Goal: Information Seeking & Learning: Learn about a topic

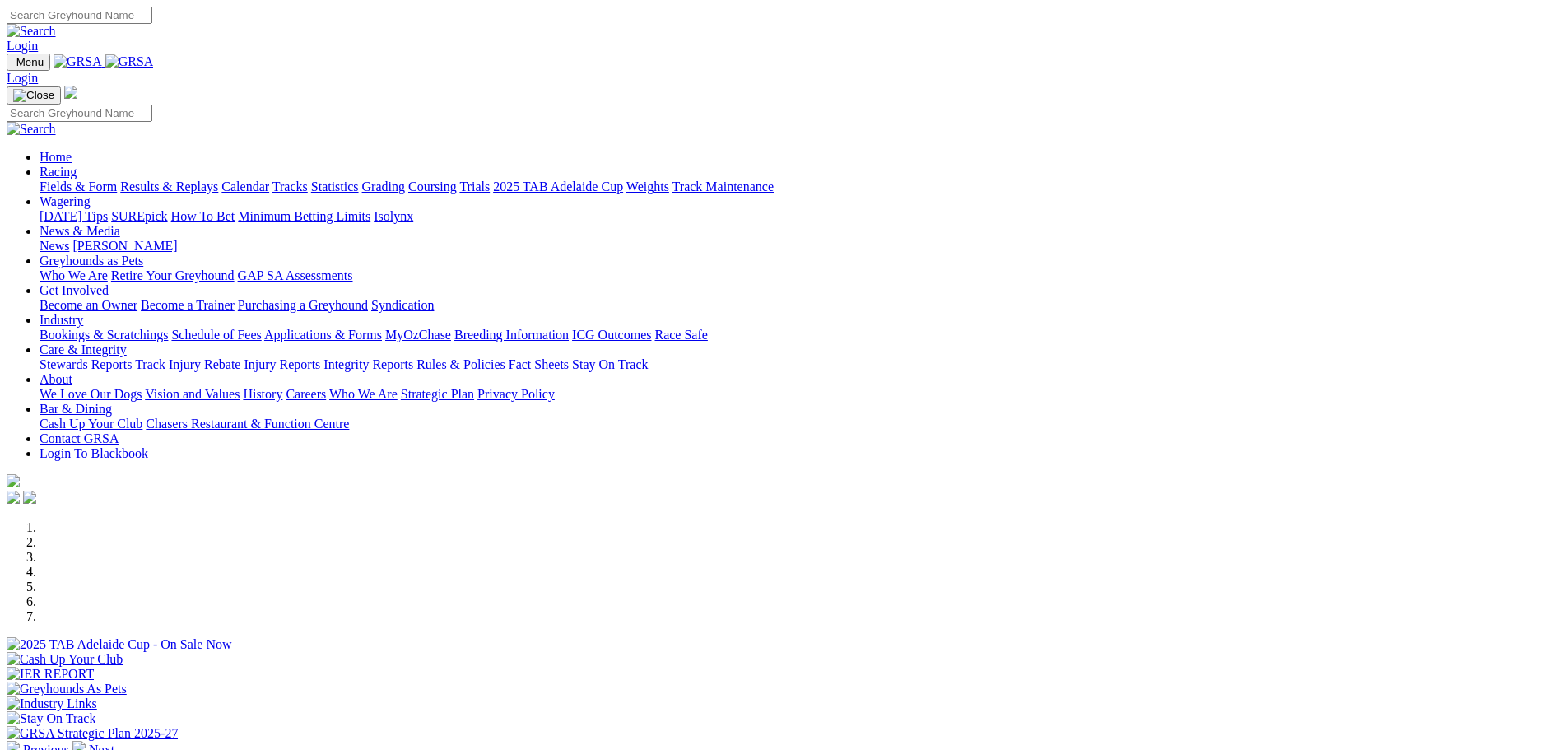
click at [76, 165] on link "Racing" at bounding box center [58, 172] width 37 height 14
click at [117, 179] on link "Fields & Form" at bounding box center [78, 186] width 77 height 14
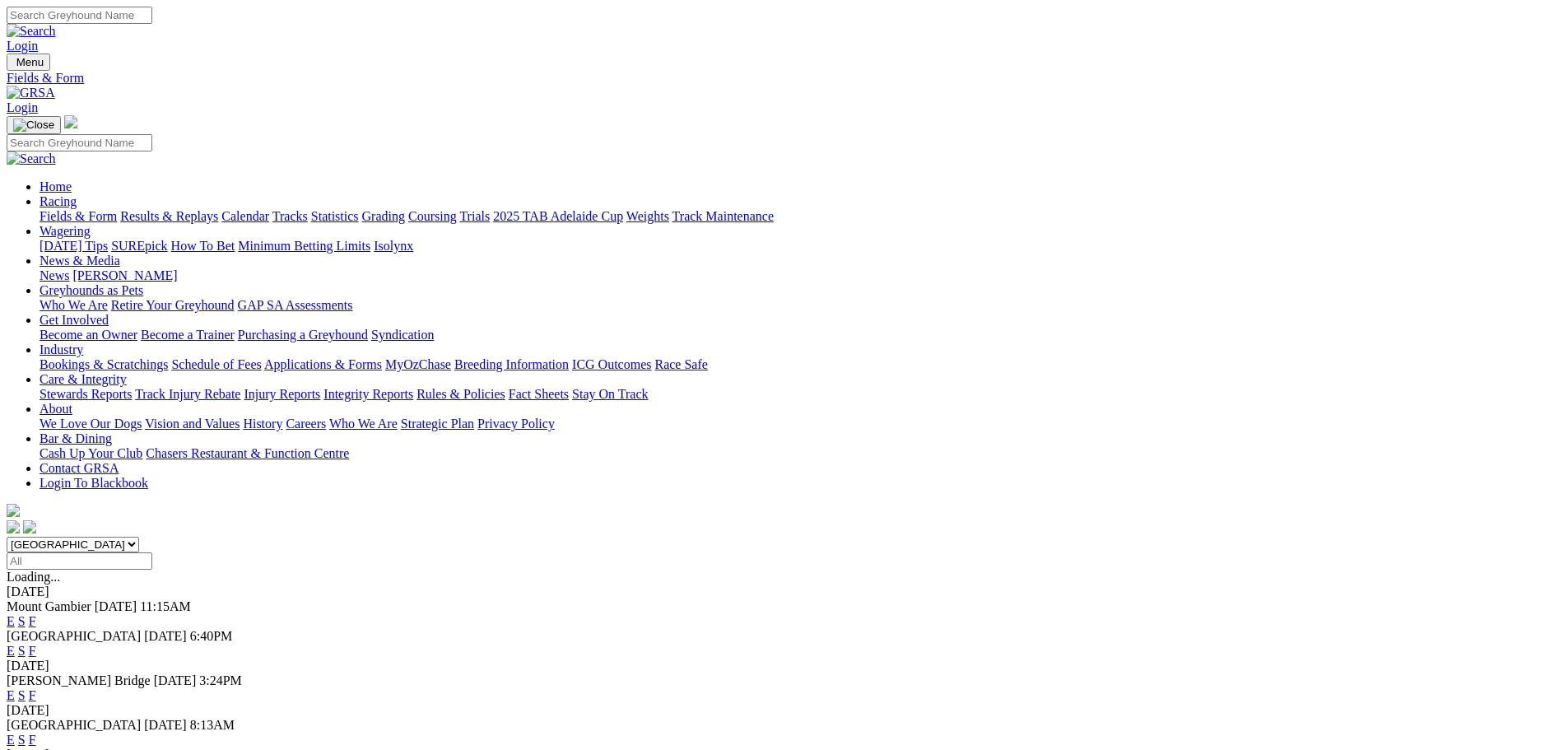
click at [139, 537] on select "South Australia New South Wales Northern Territory Queensland Tasmania Victoria…" at bounding box center [73, 544] width 133 height 15
select select "WA"
click at [139, 537] on select "South Australia New South Wales Northern Territory Queensland Tasmania Victoria…" at bounding box center [73, 544] width 133 height 15
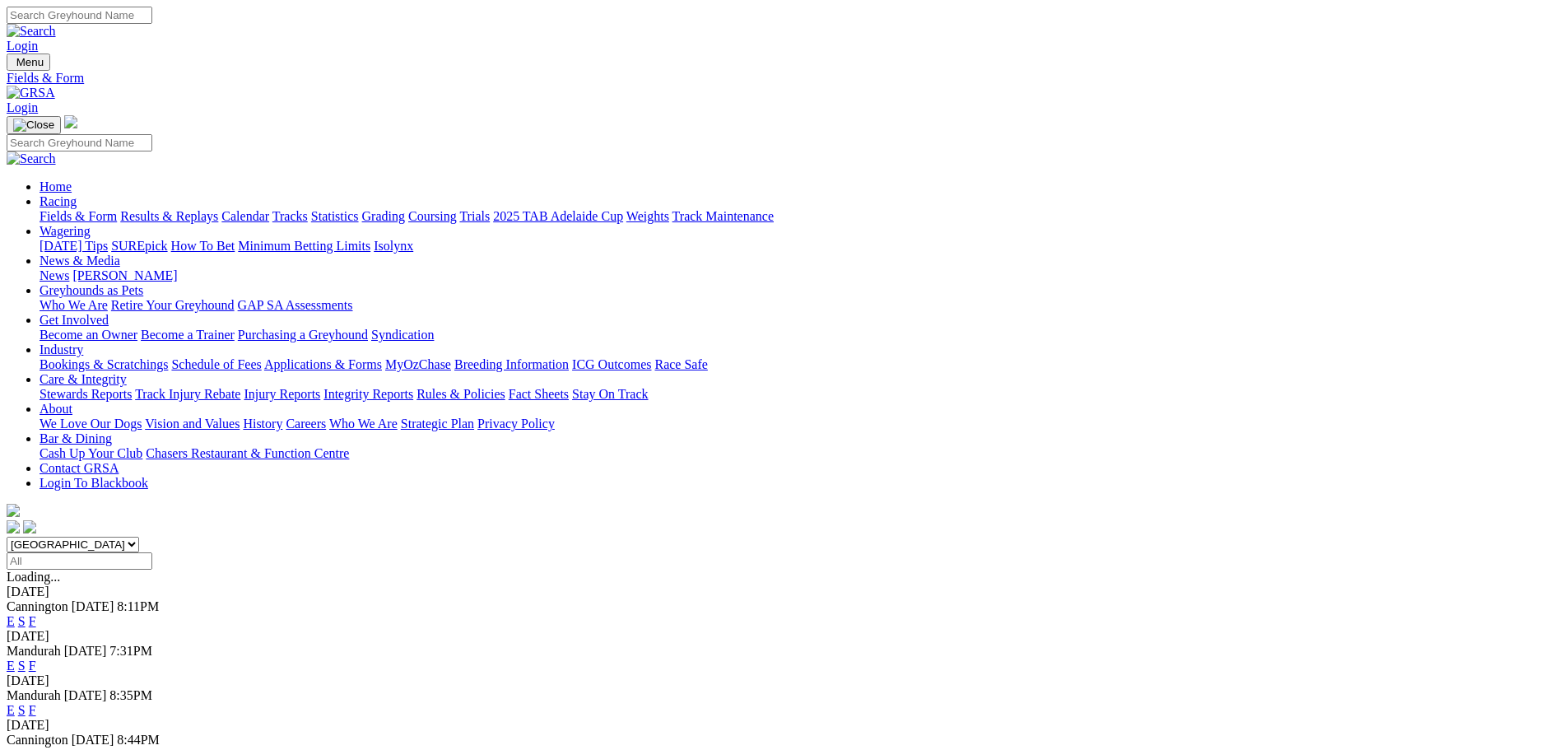
click at [15, 615] on link "E" at bounding box center [11, 621] width 8 height 14
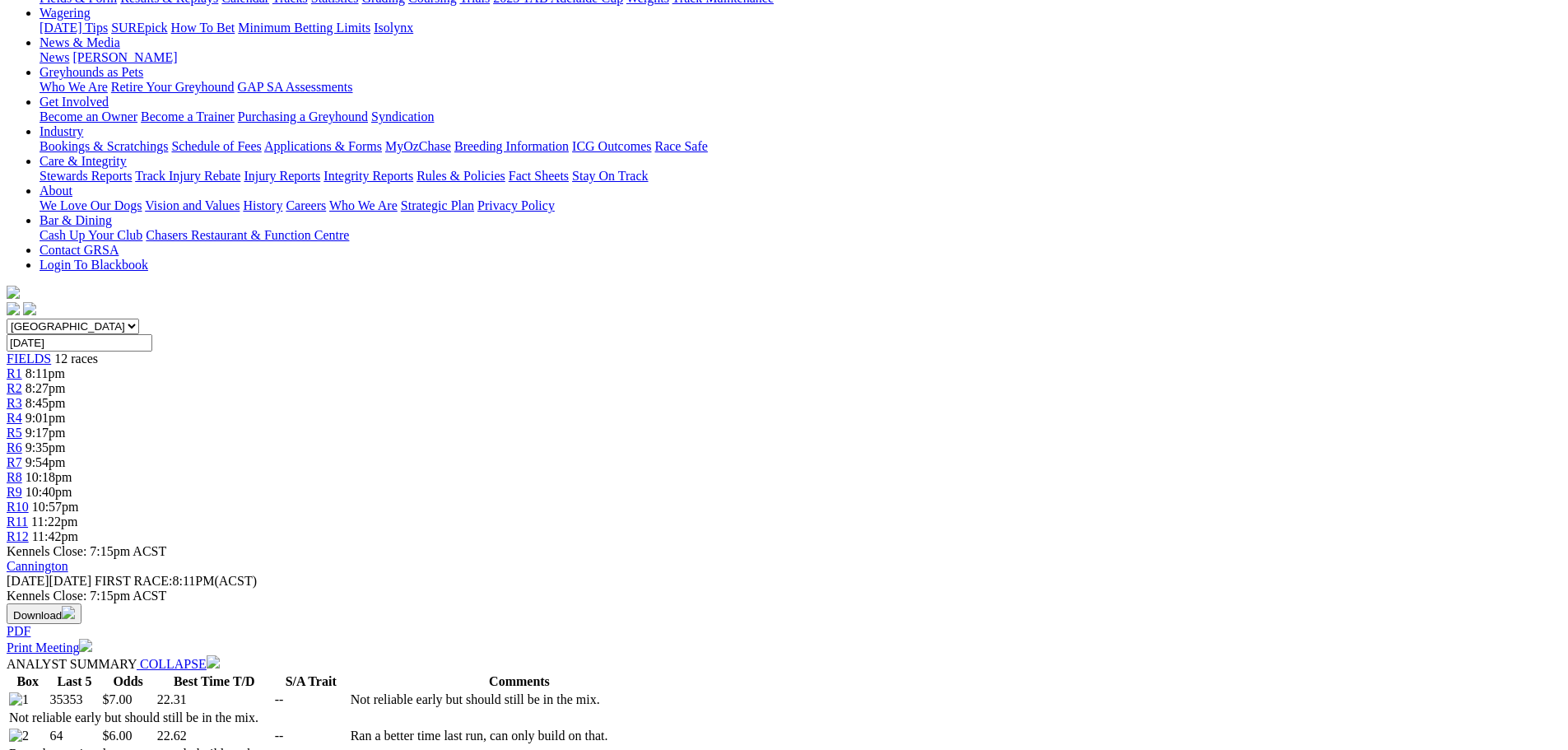
scroll to position [247, 0]
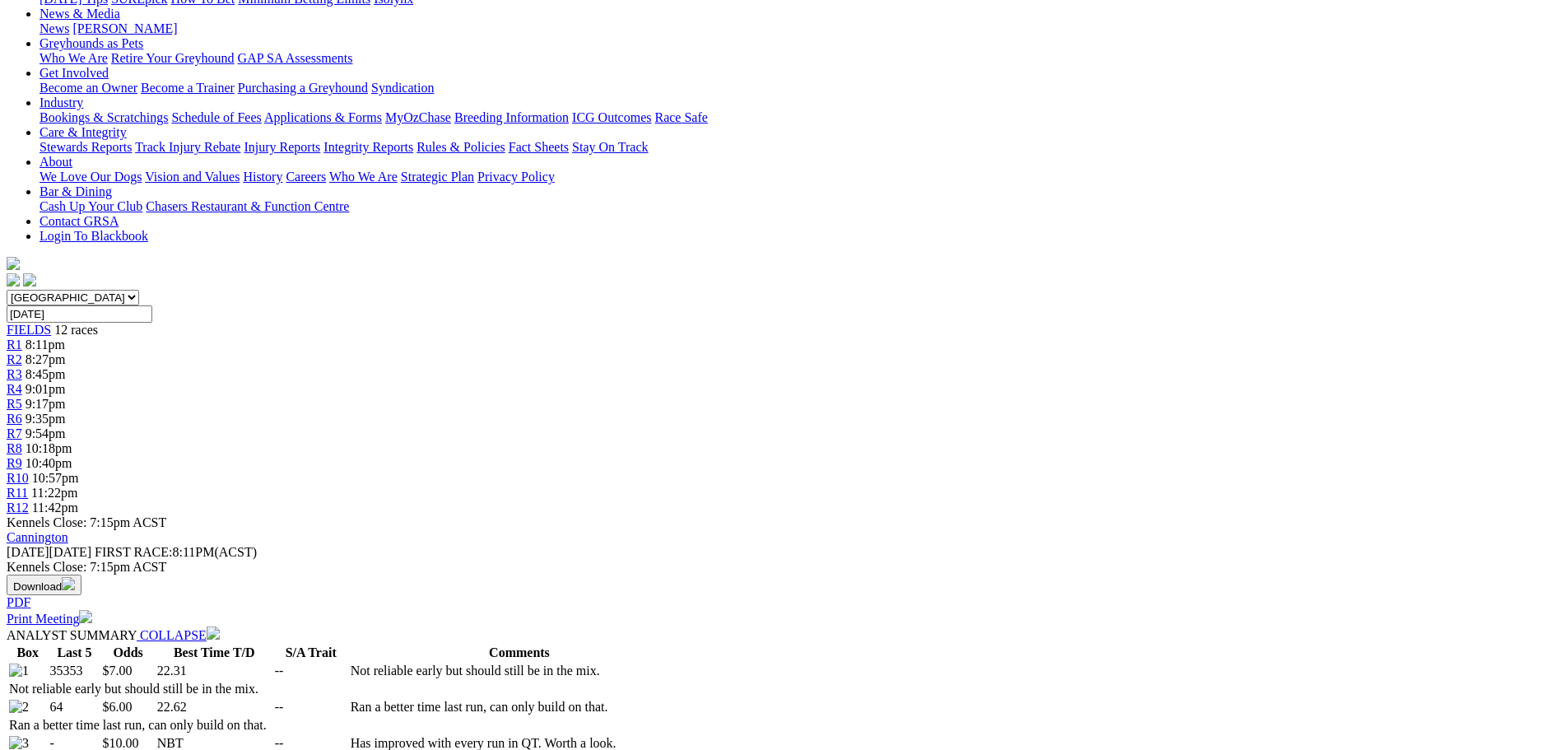
select select "20"
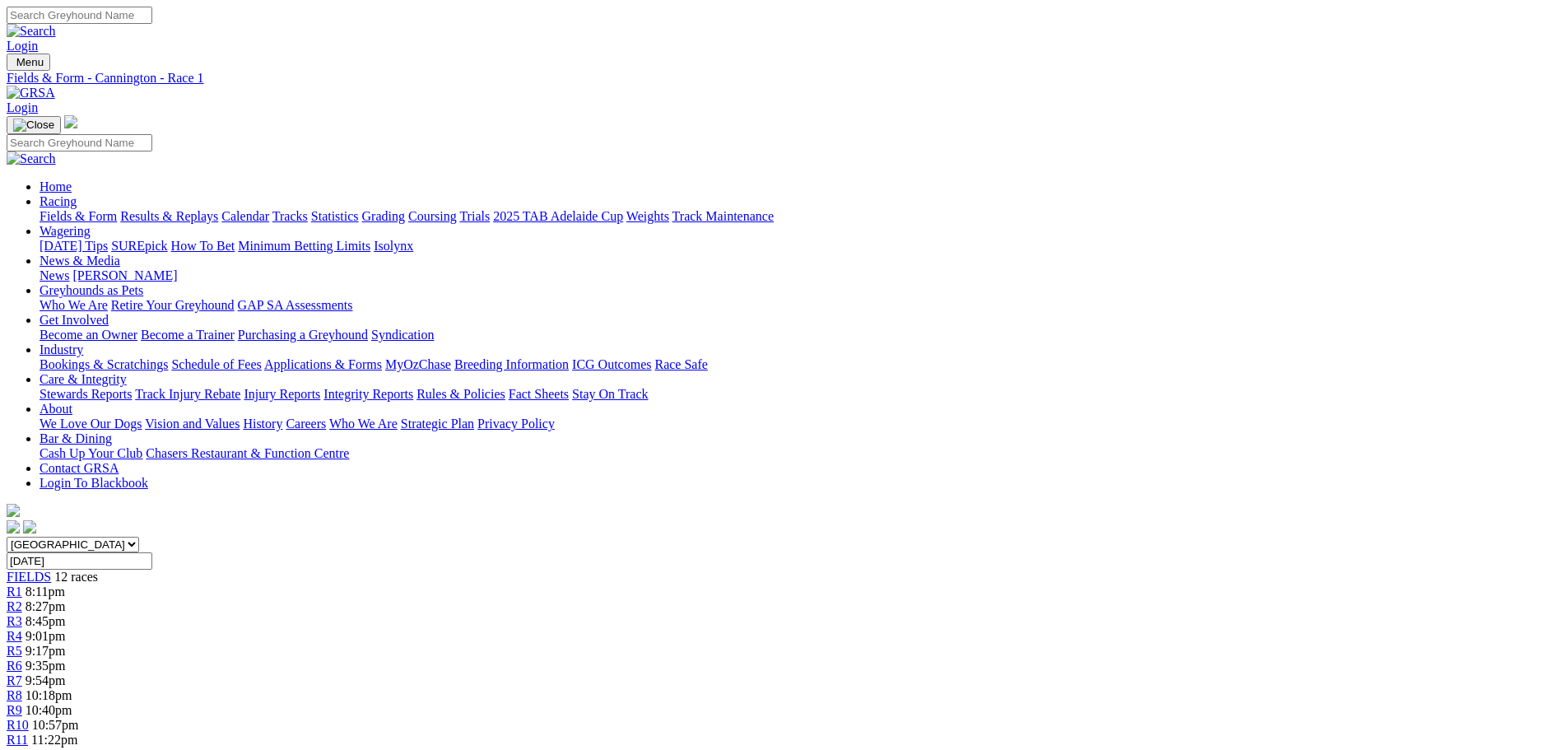
click at [66, 644] on span "9:17pm" at bounding box center [46, 651] width 41 height 14
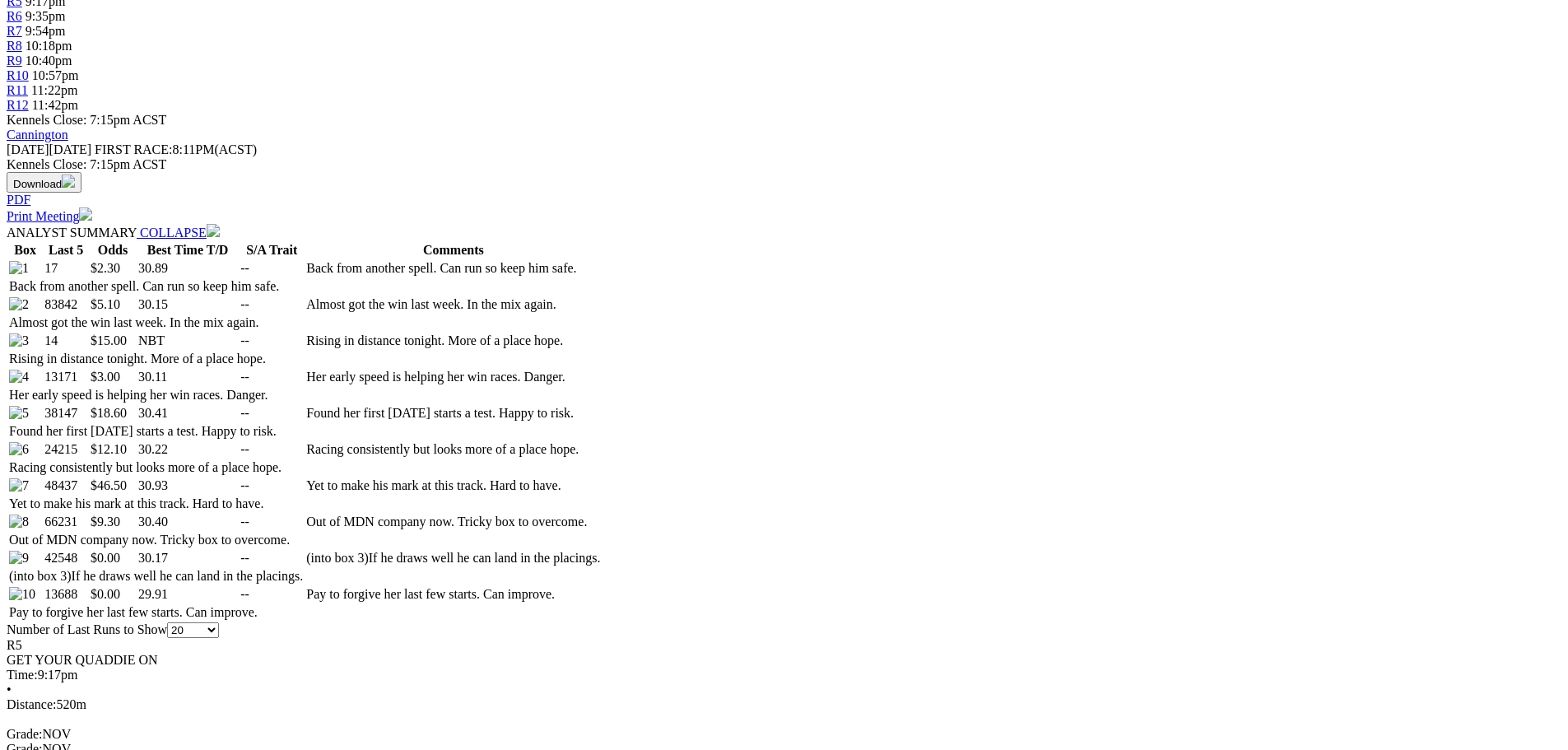
scroll to position [659, 0]
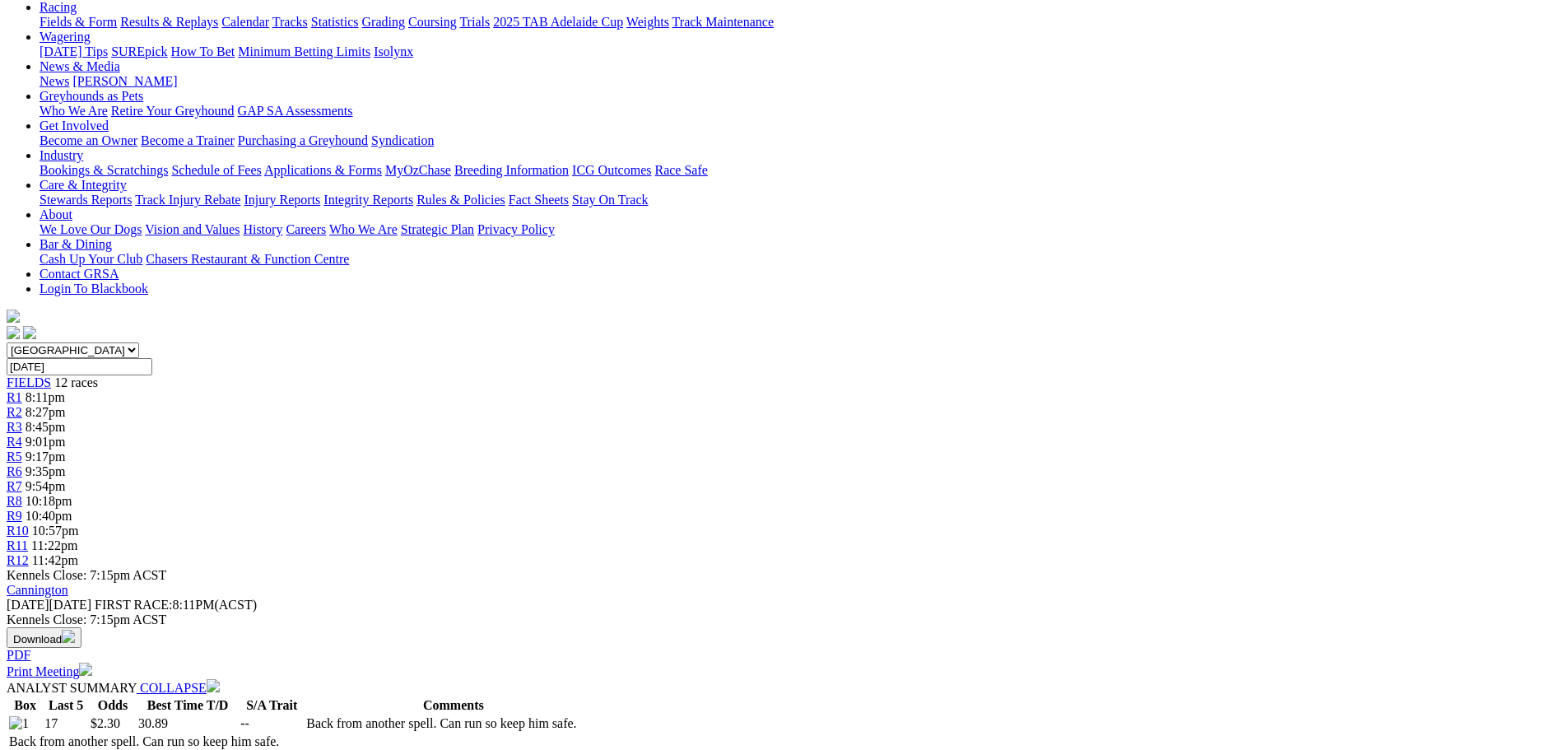
scroll to position [165, 0]
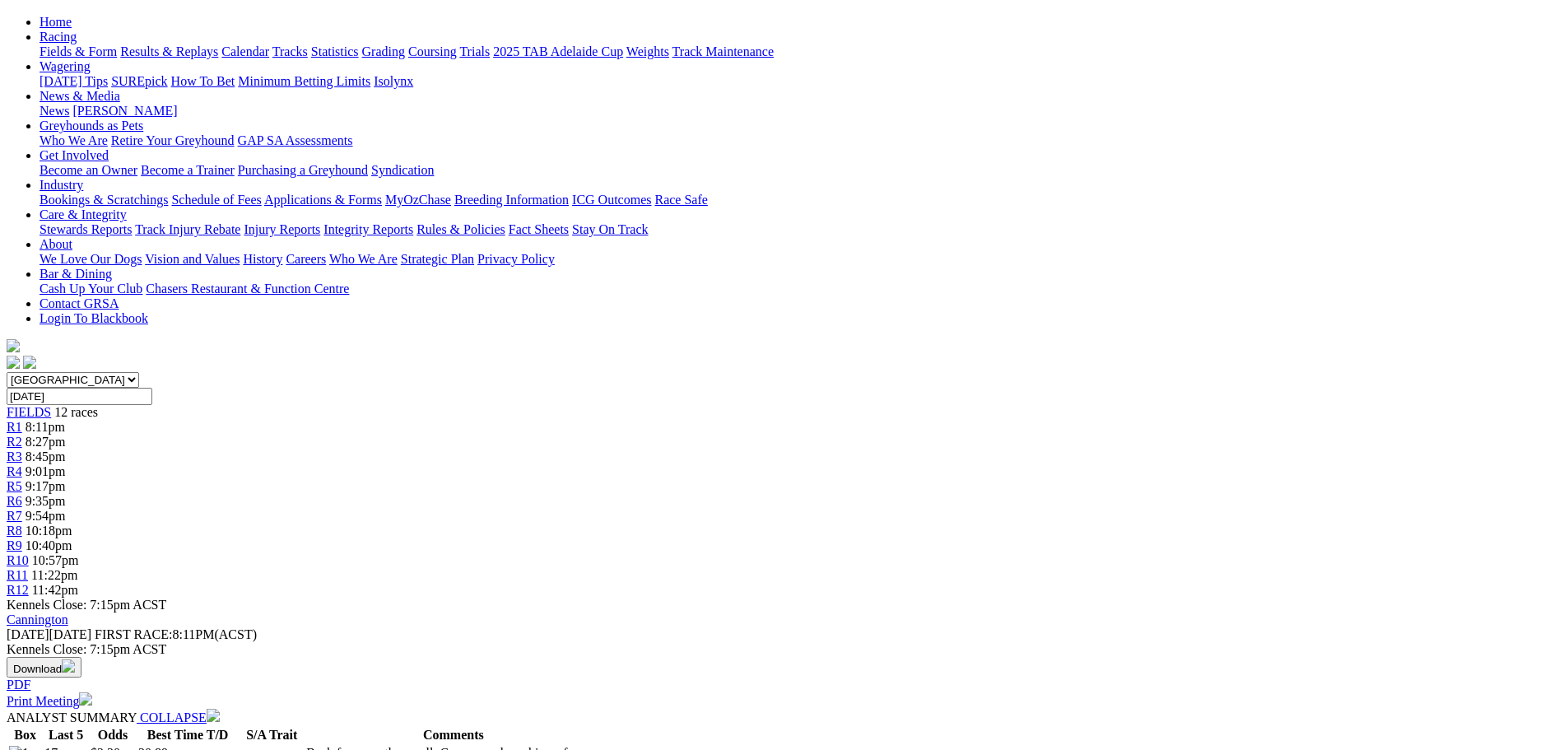
click at [73, 524] on span "10:18pm" at bounding box center [48, 531] width 47 height 14
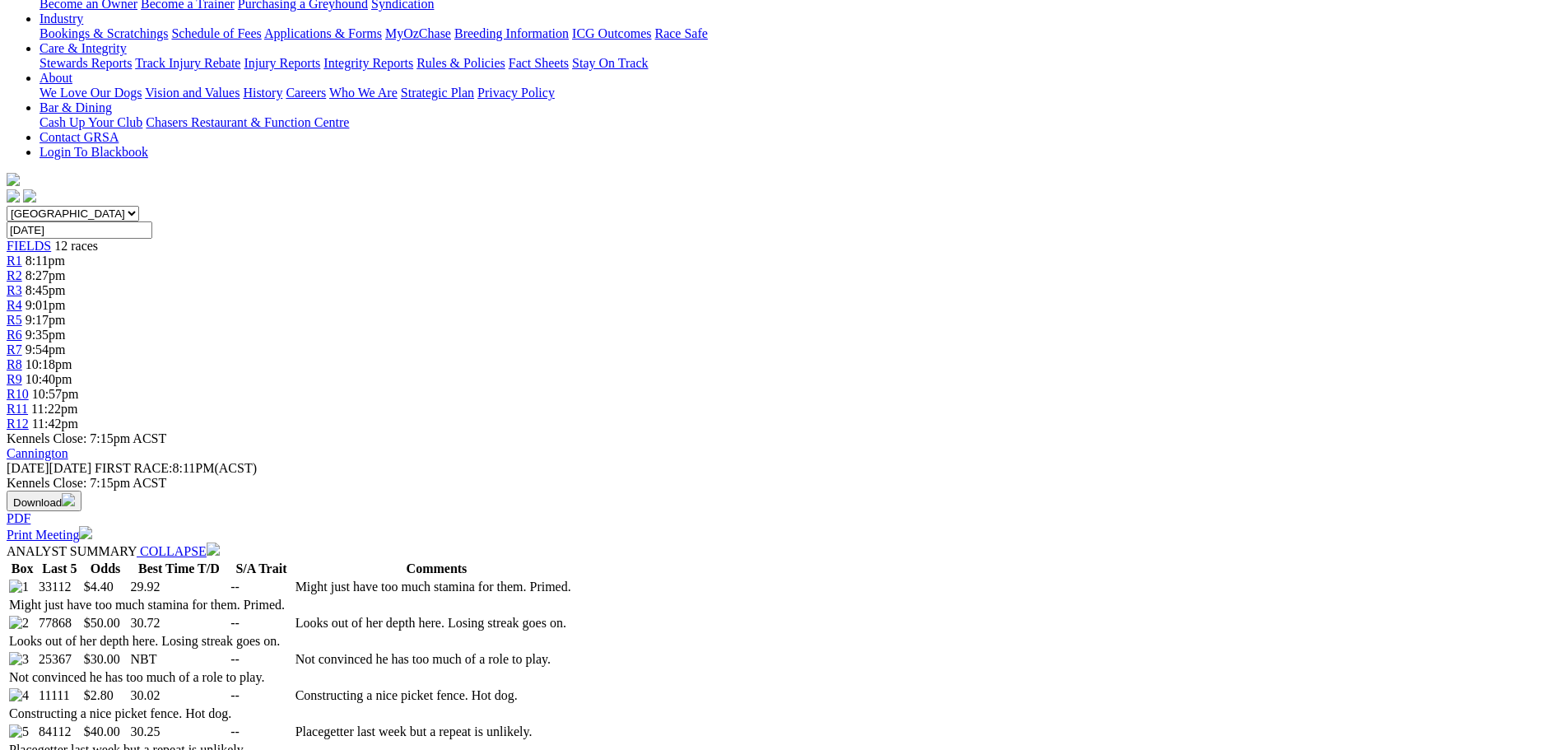
scroll to position [411, 0]
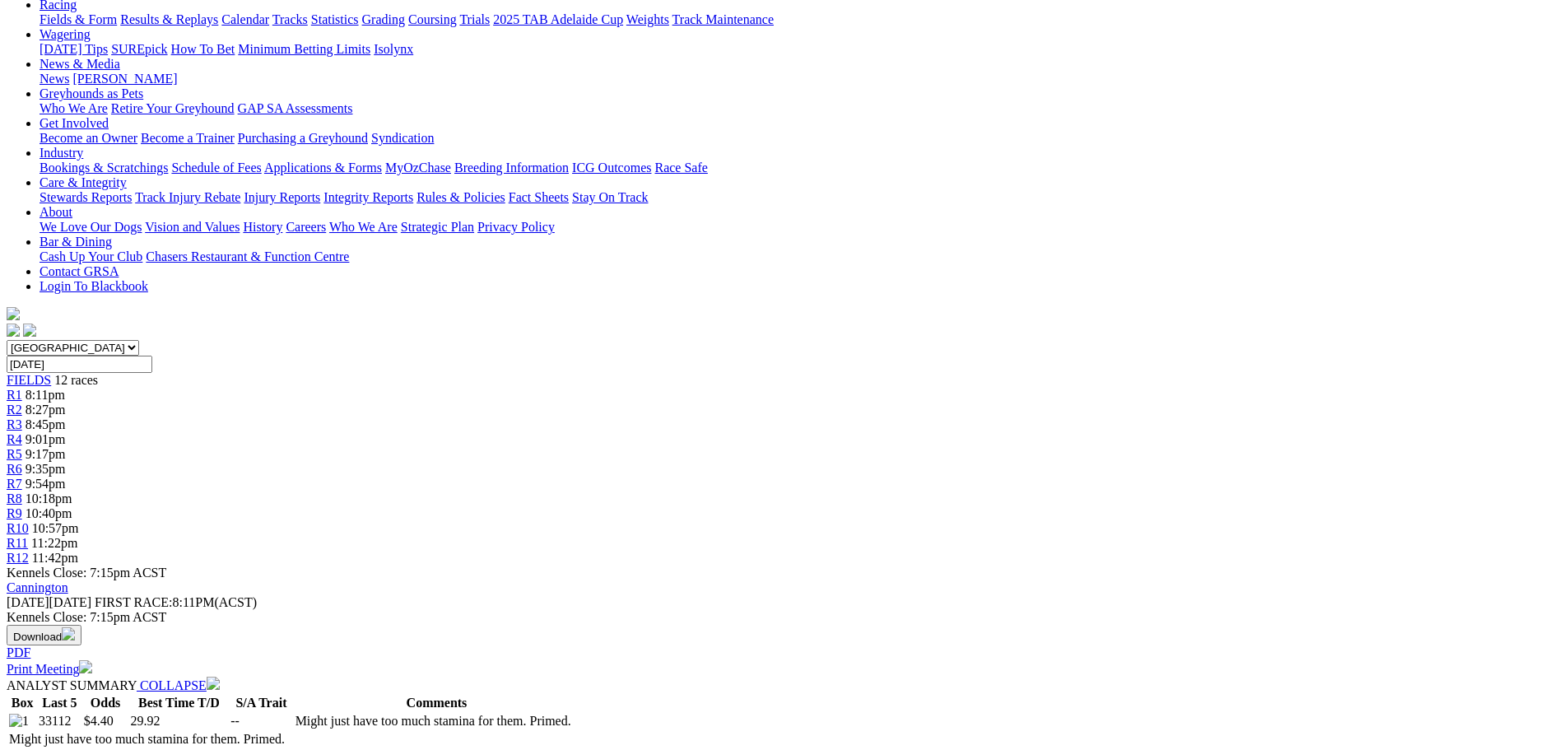
scroll to position [82, 0]
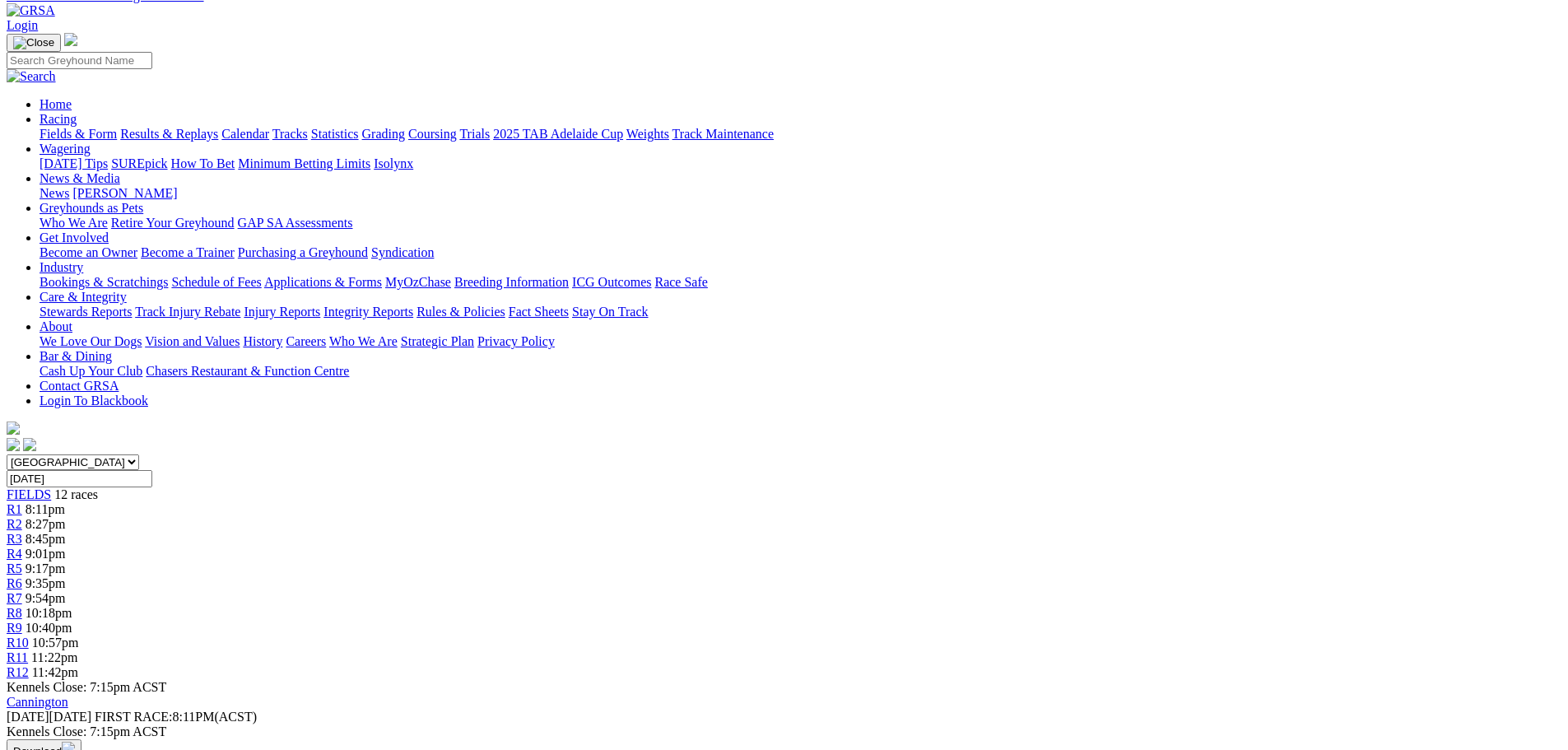
click at [73, 620] on span "10:40pm" at bounding box center [48, 627] width 47 height 14
